Goal: Information Seeking & Learning: Learn about a topic

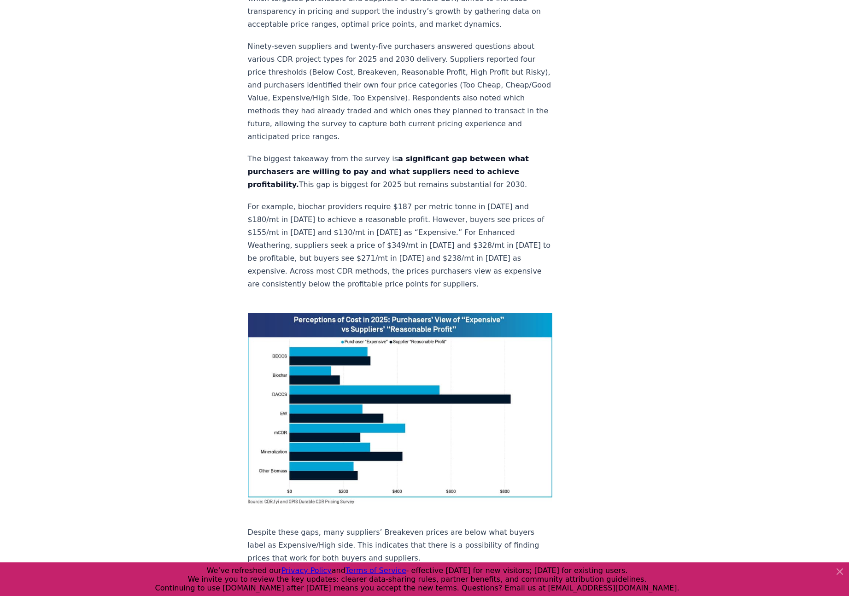
scroll to position [314, 0]
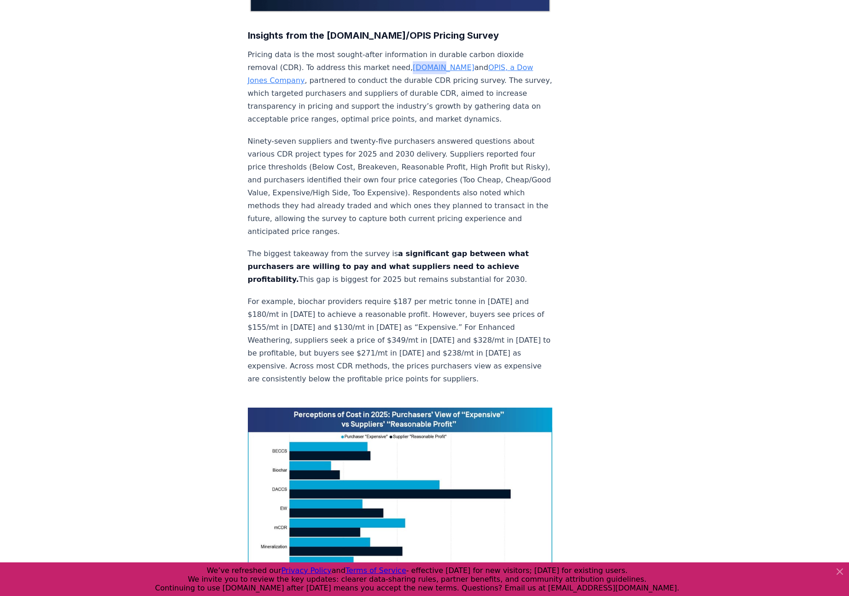
drag, startPoint x: 362, startPoint y: 63, endPoint x: 222, endPoint y: 2, distance: 152.8
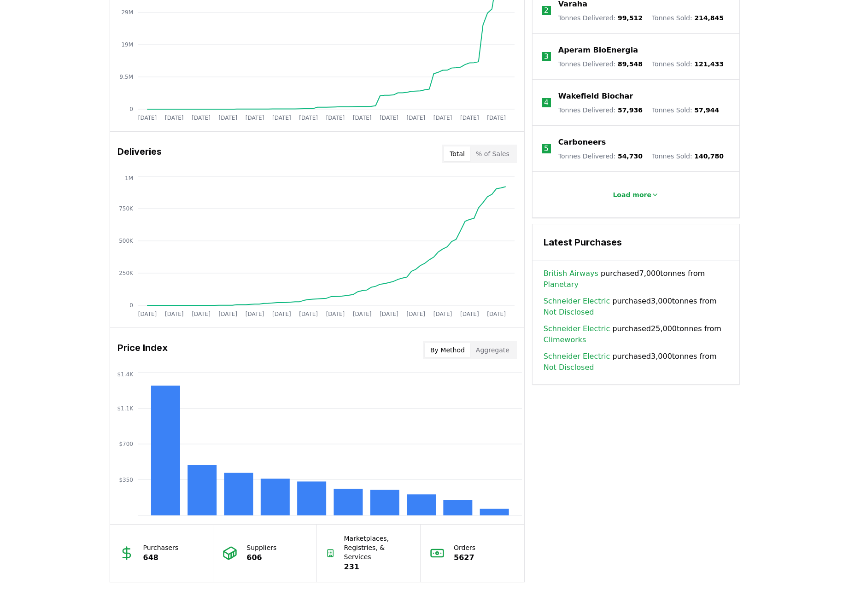
scroll to position [495, 0]
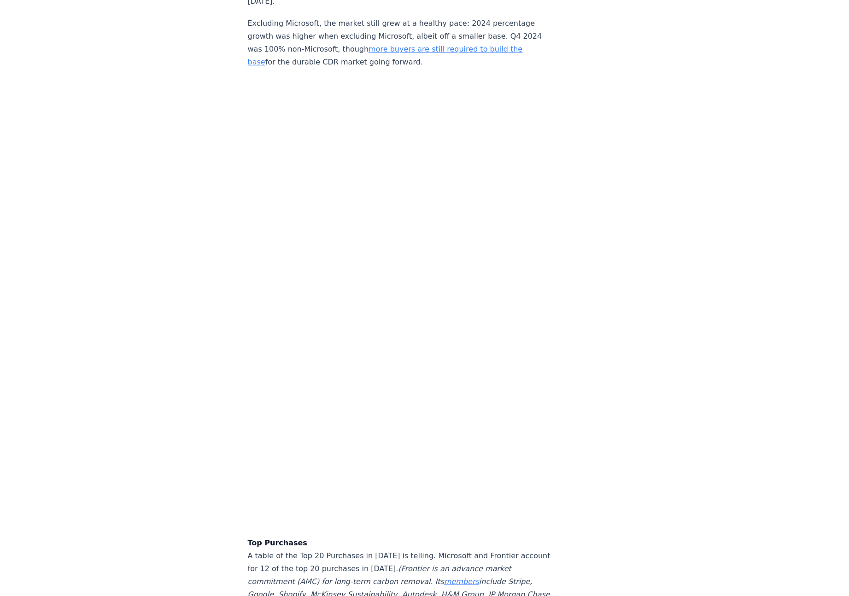
scroll to position [1921, 0]
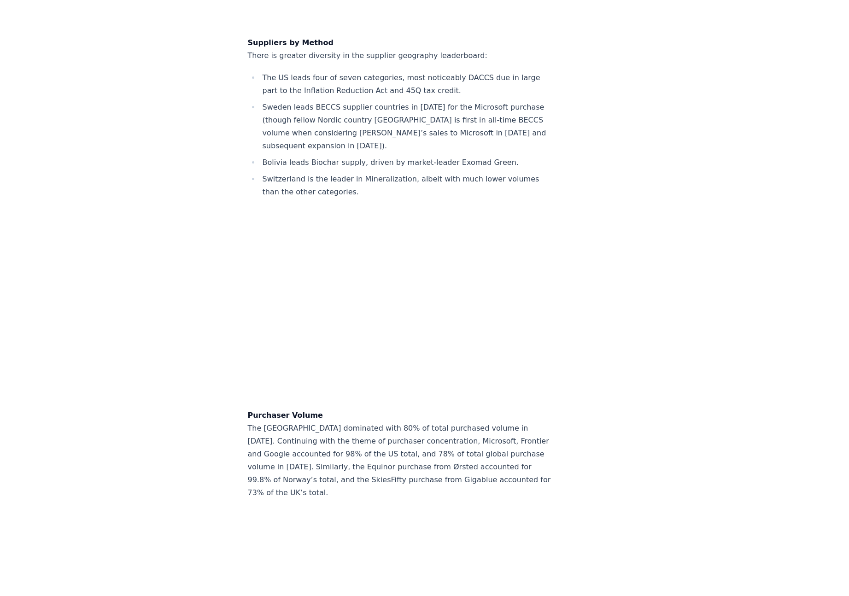
scroll to position [7264, 0]
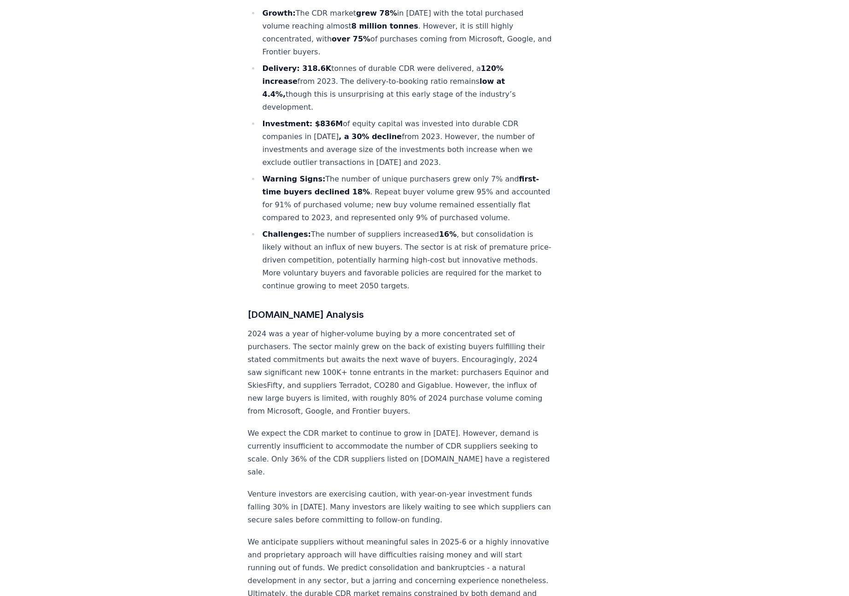
scroll to position [0, 0]
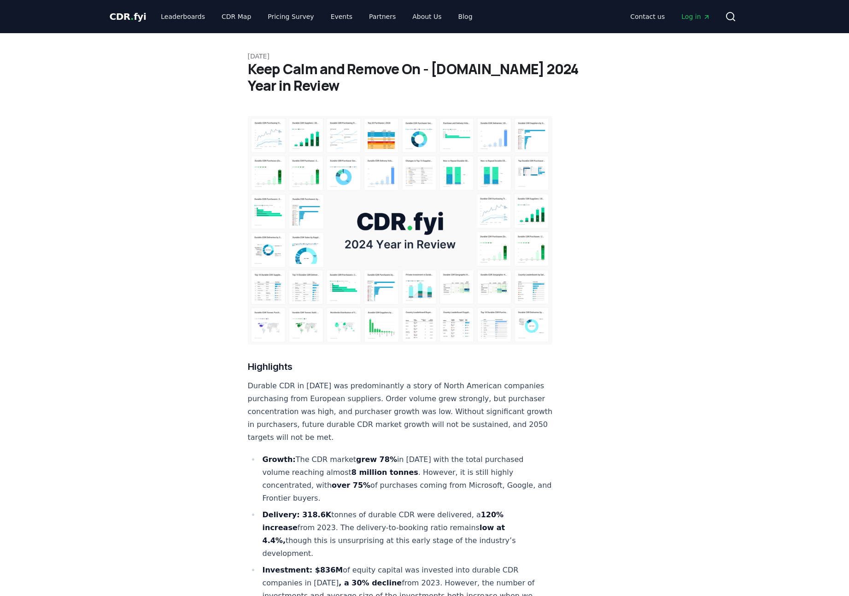
click at [138, 12] on span "CDR . fyi" at bounding box center [128, 16] width 37 height 11
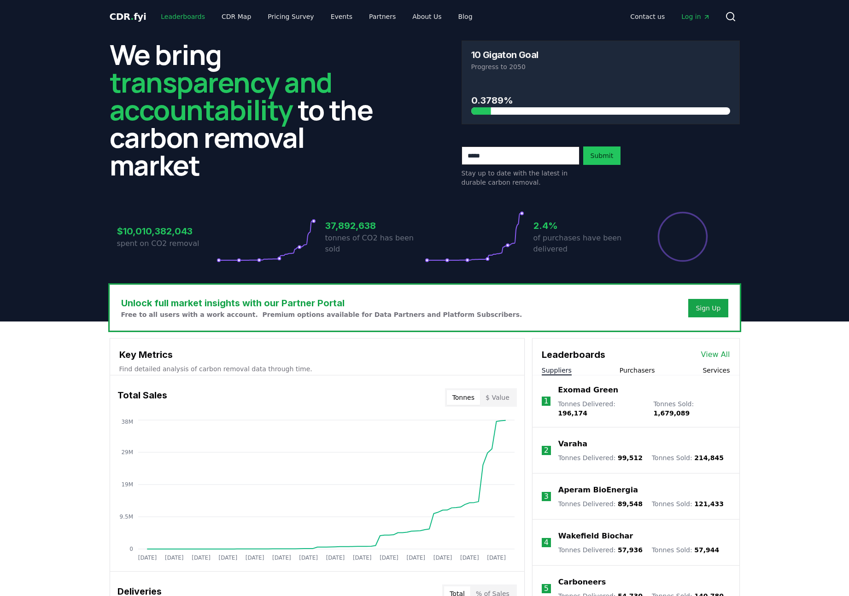
click at [191, 17] on link "Leaderboards" at bounding box center [182, 16] width 59 height 17
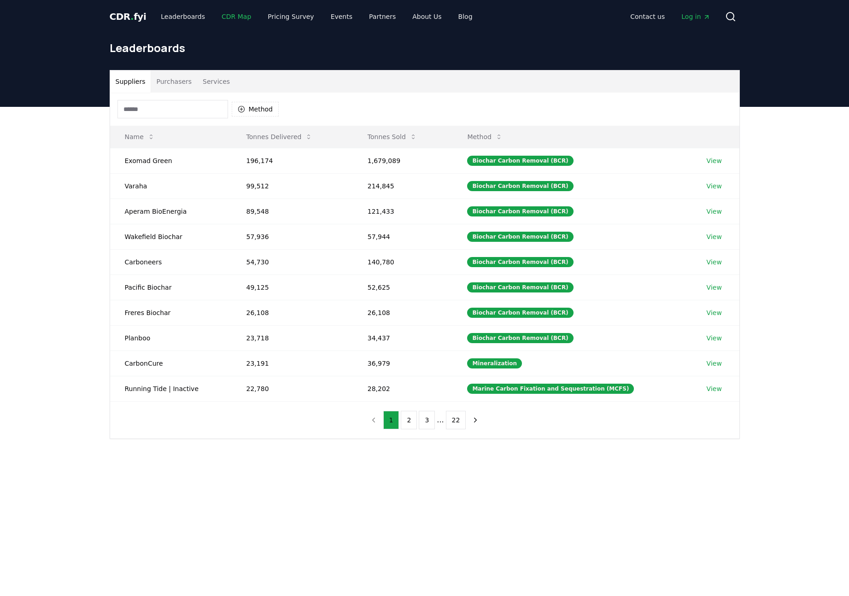
click at [221, 17] on link "CDR Map" at bounding box center [236, 16] width 44 height 17
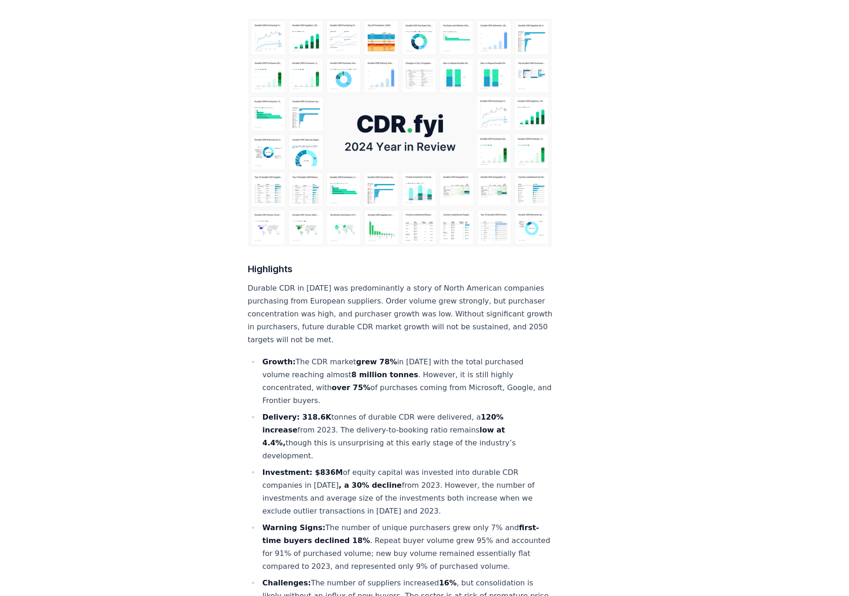
scroll to position [153, 0]
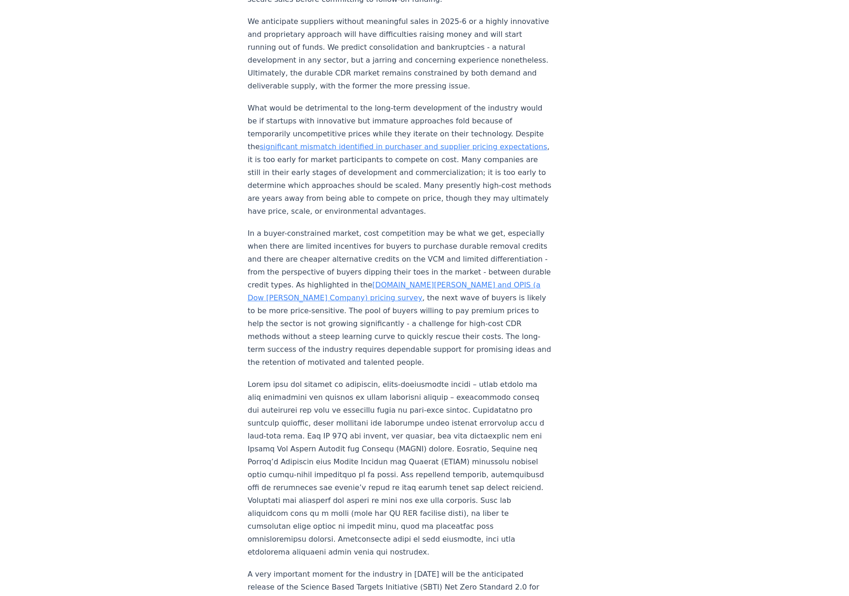
click at [381, 227] on p "In a buyer-constrained market, cost competition may be what we get, especially …" at bounding box center [400, 298] width 305 height 142
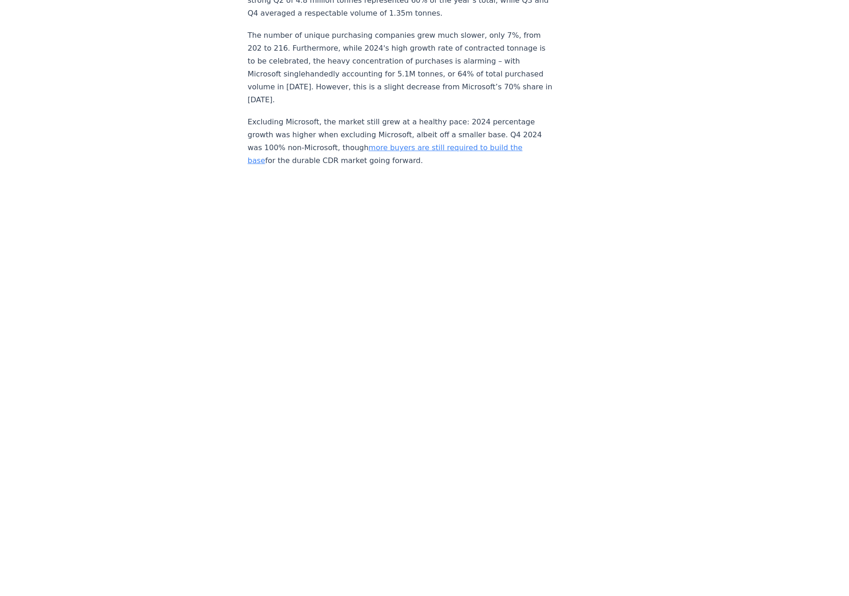
scroll to position [1846, 0]
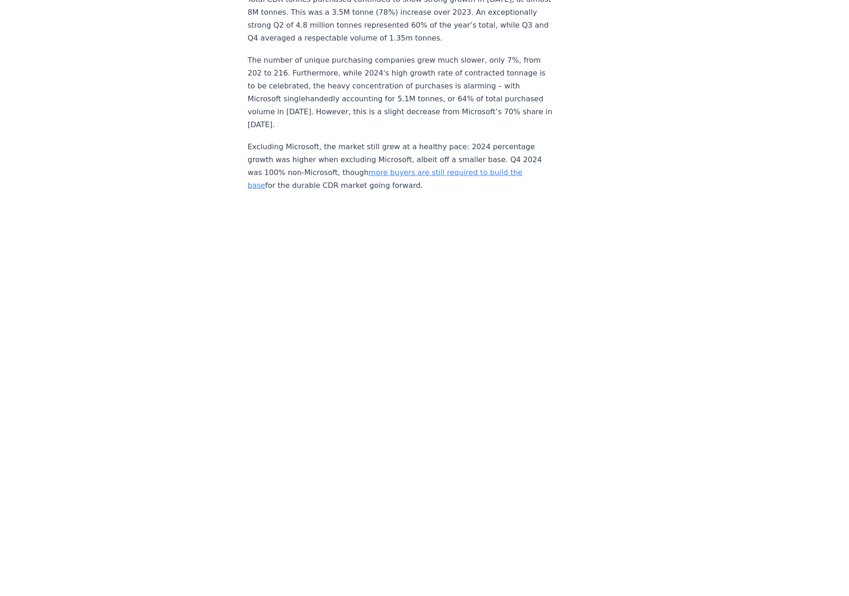
scroll to position [2011, 0]
